Goal: Task Accomplishment & Management: Use online tool/utility

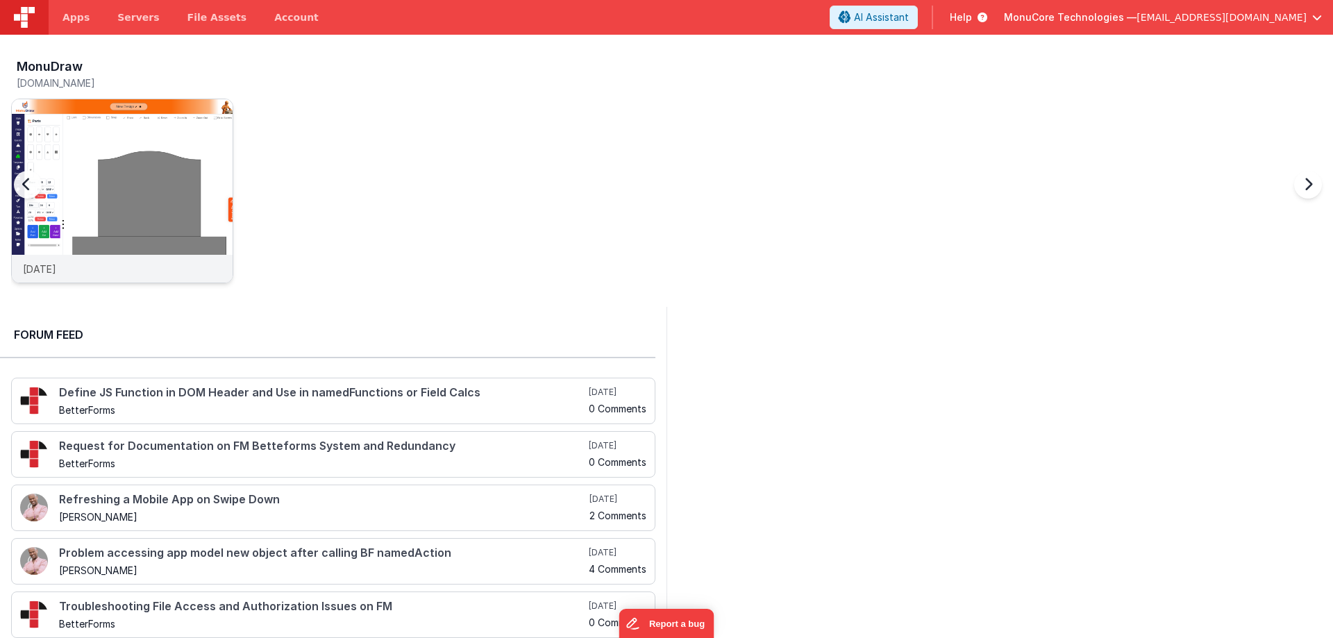
click at [178, 161] on img at bounding box center [122, 209] width 221 height 221
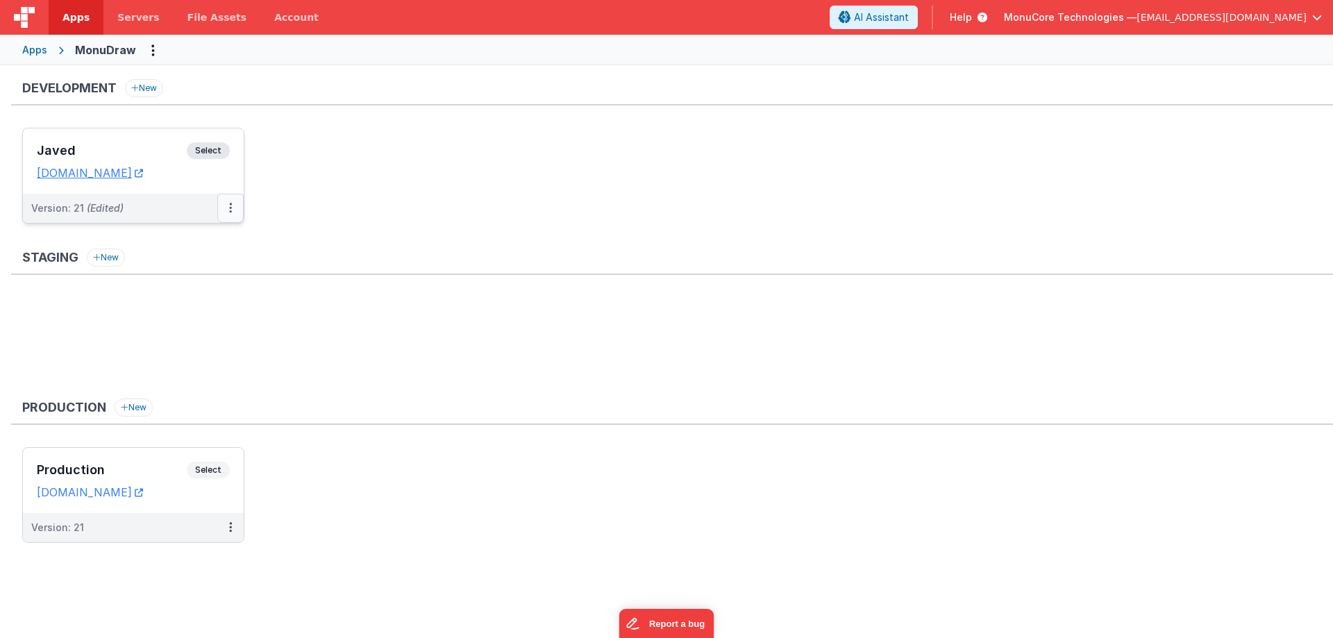
click at [225, 208] on button at bounding box center [230, 208] width 26 height 29
click at [192, 287] on link "Deploy..." at bounding box center [182, 289] width 122 height 25
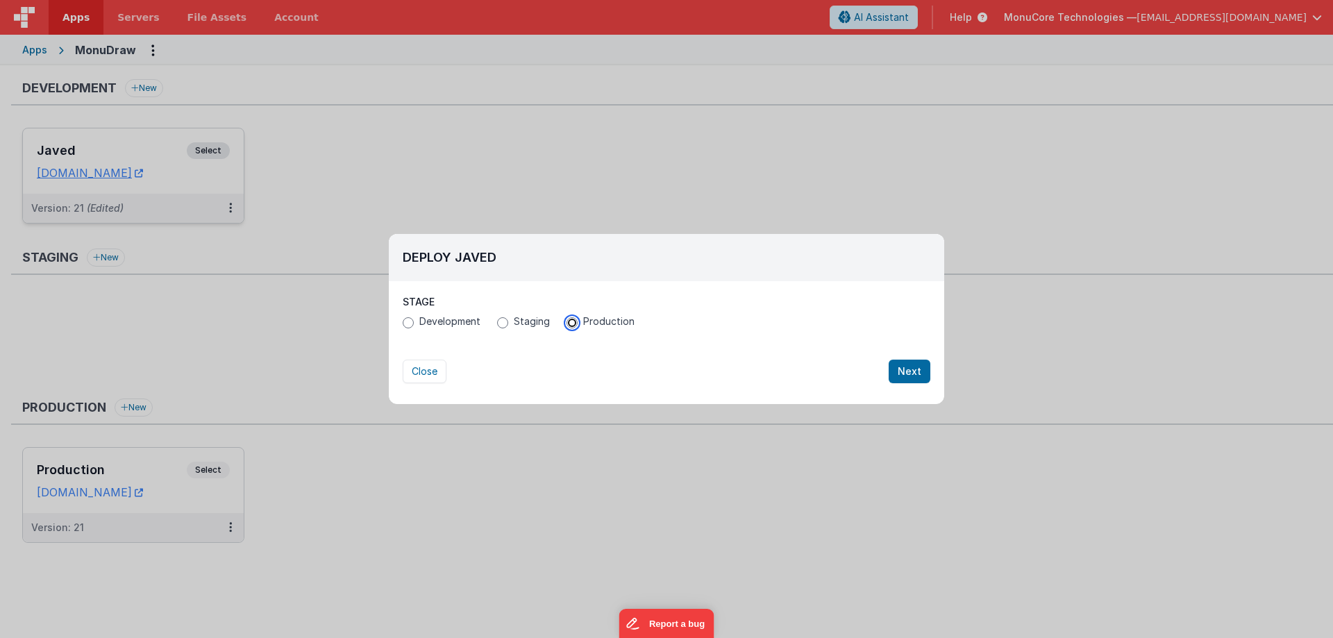
click at [575, 325] on input "Production" at bounding box center [571, 322] width 11 height 11
radio input "true"
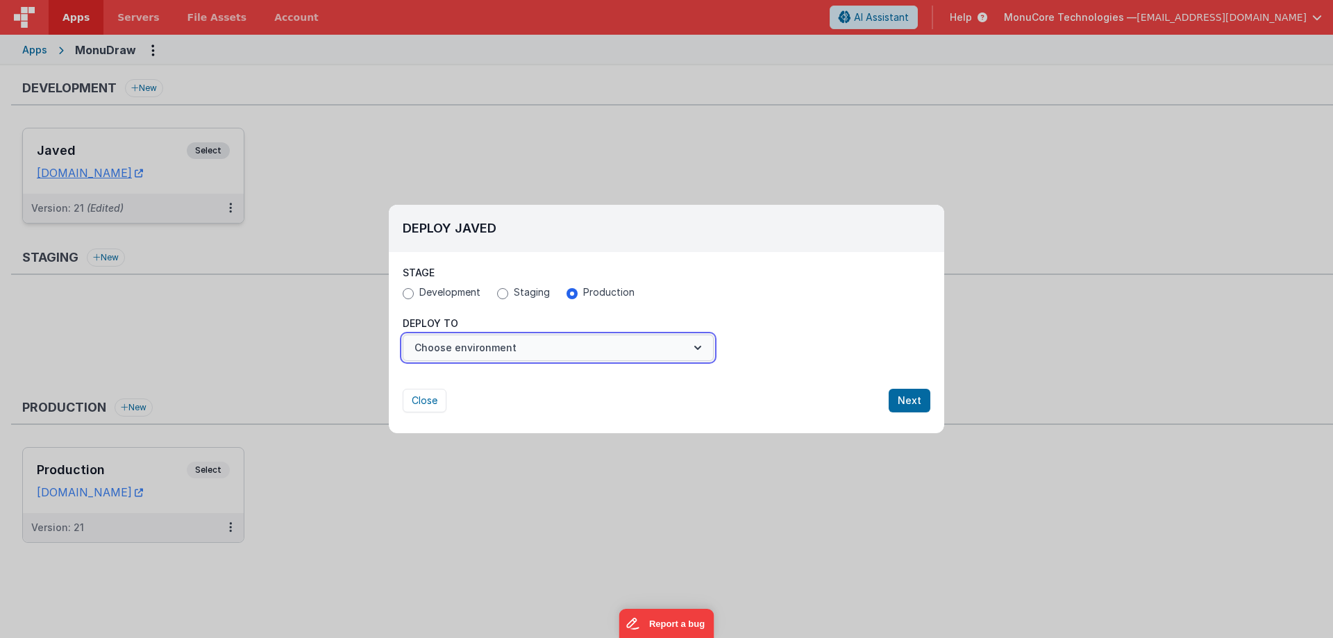
click at [585, 346] on button "Choose environment" at bounding box center [558, 348] width 311 height 26
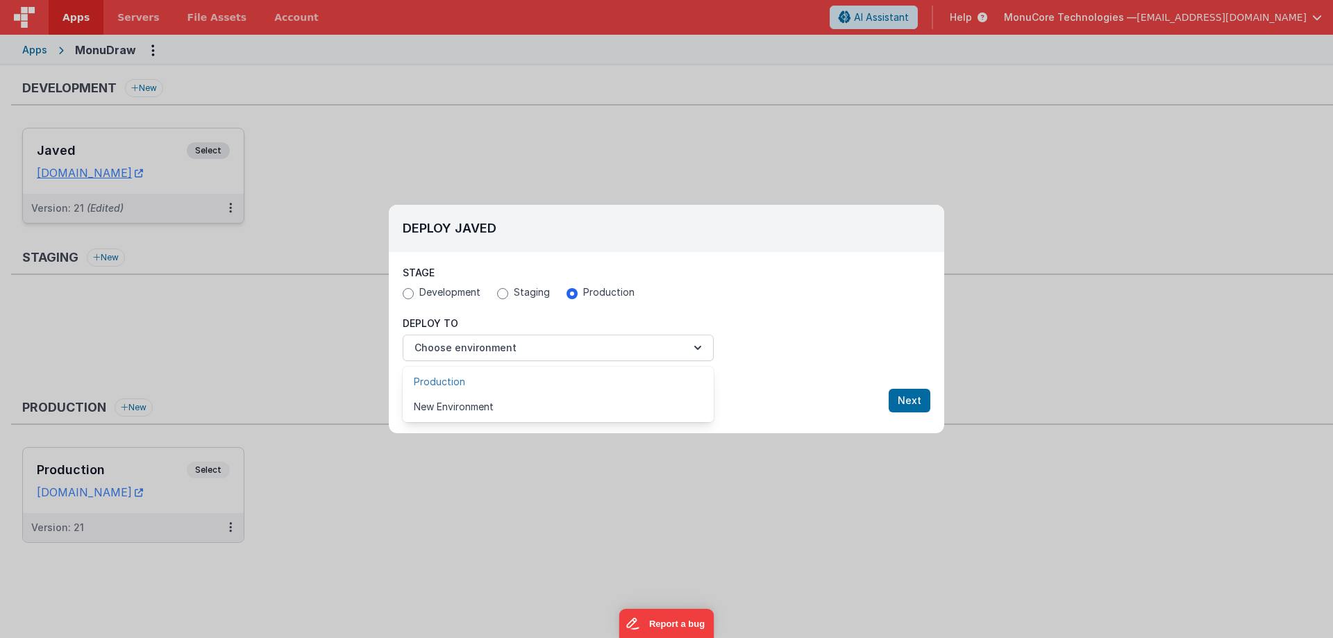
click at [502, 374] on link "Production" at bounding box center [558, 381] width 311 height 25
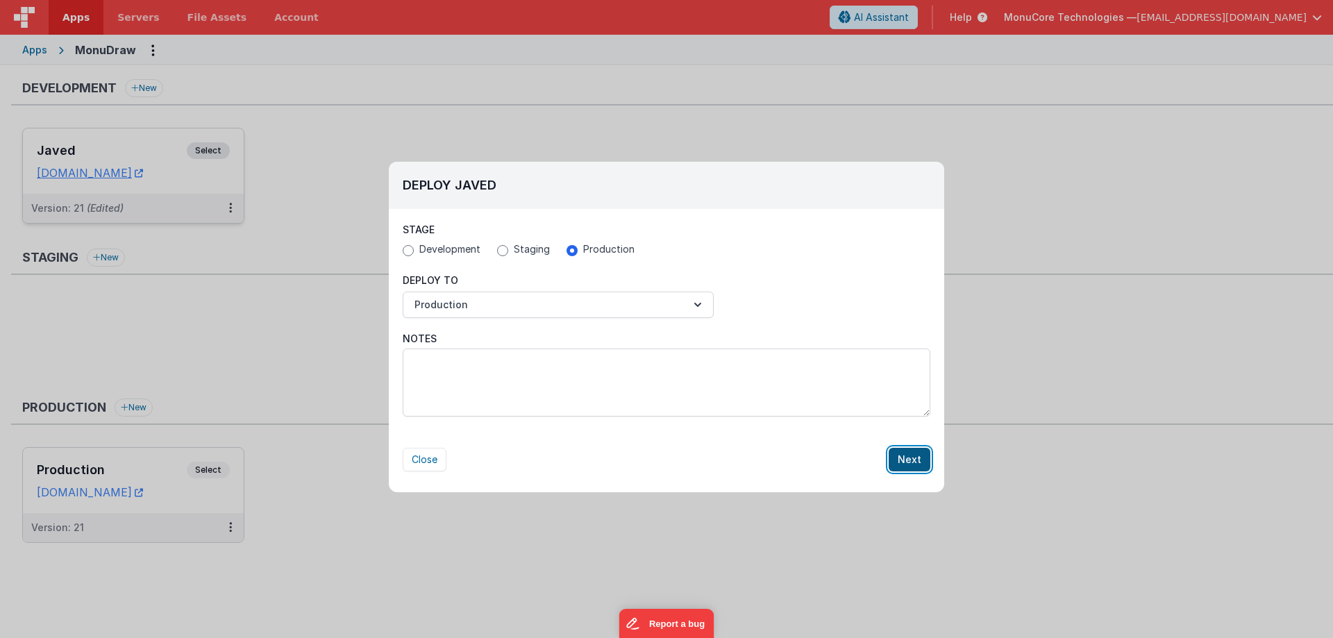
click at [911, 457] on button "Next" at bounding box center [909, 460] width 42 height 24
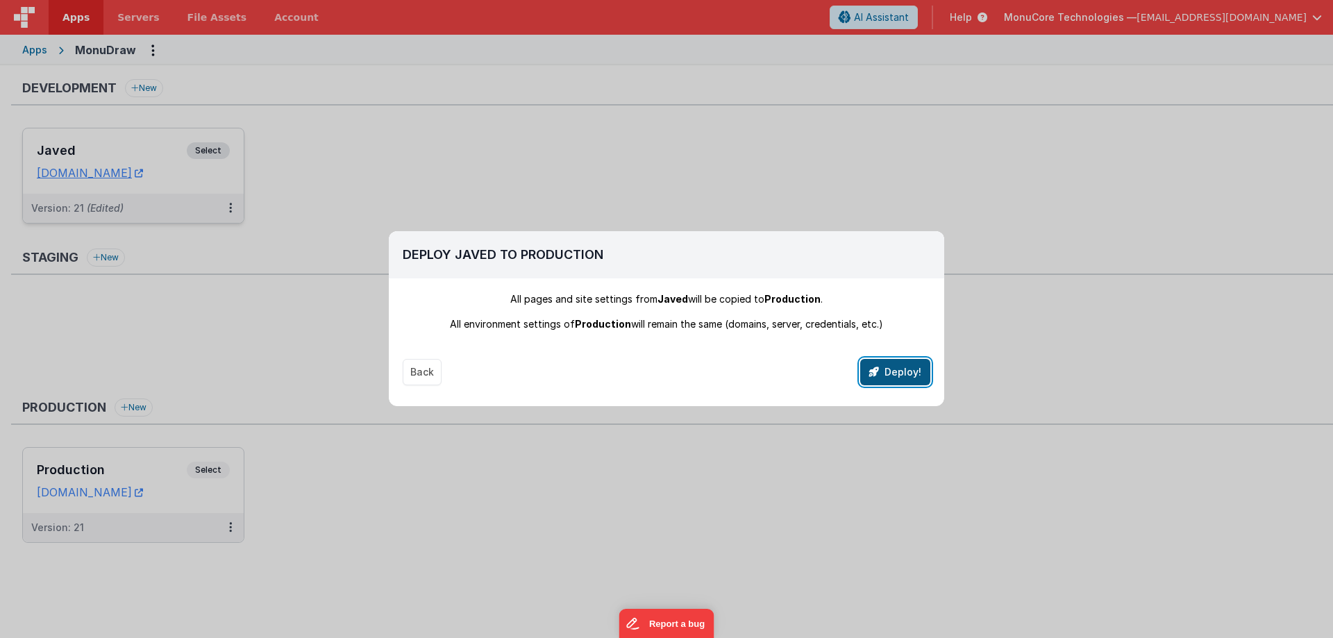
click at [895, 373] on button "Deploy!" at bounding box center [895, 372] width 70 height 26
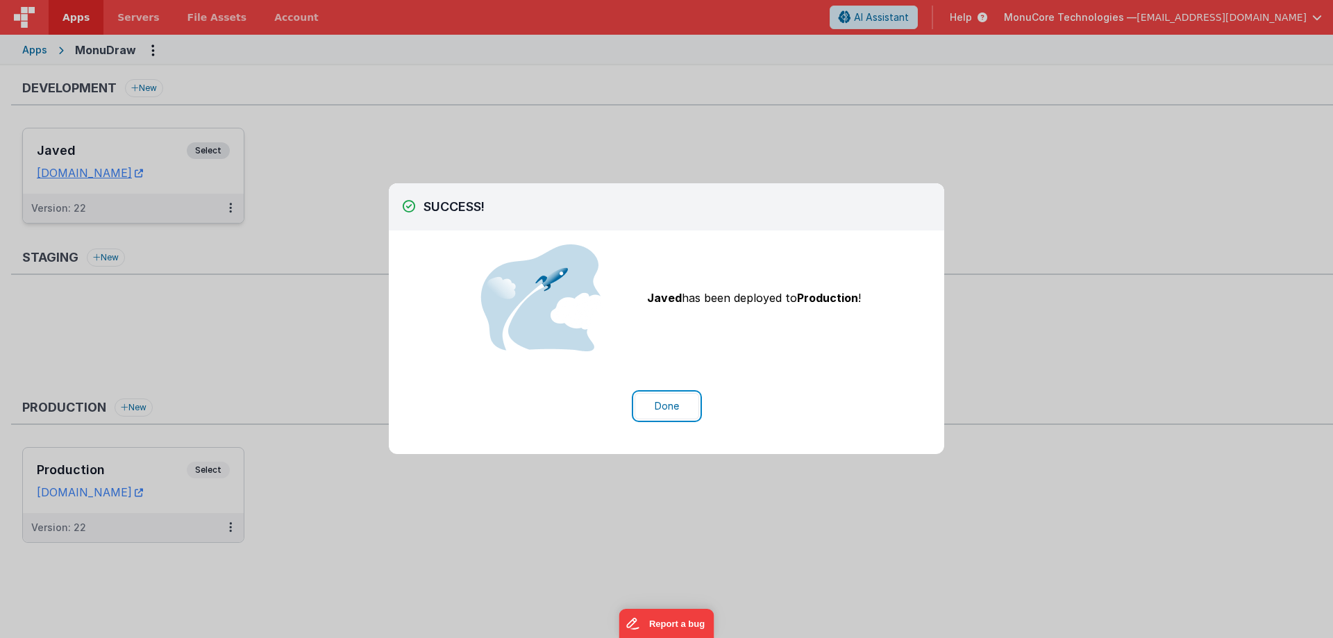
drag, startPoint x: 678, startPoint y: 399, endPoint x: 665, endPoint y: 389, distance: 16.8
click at [675, 398] on button "Done" at bounding box center [666, 406] width 65 height 26
